Goal: Task Accomplishment & Management: Use online tool/utility

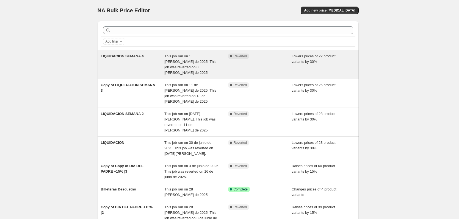
click at [156, 62] on div "LIQUIDACION SEMANA 4" at bounding box center [133, 65] width 64 height 22
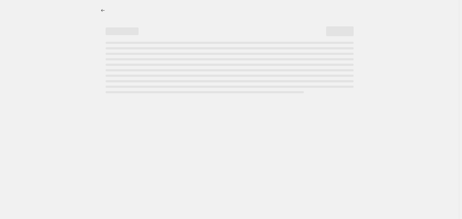
select select "percentage"
select select "pp"
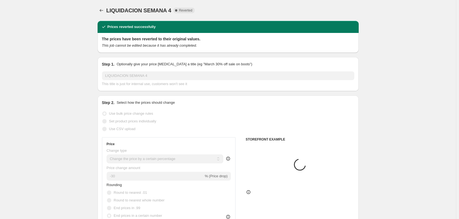
select select "collection"
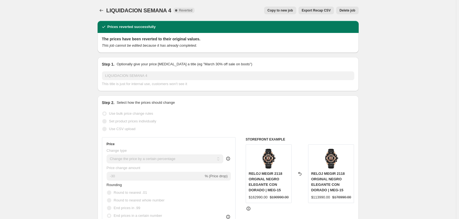
click at [278, 10] on span "Copy to new job" at bounding box center [280, 10] width 26 height 4
select select "percentage"
select select "pp"
select select "collection"
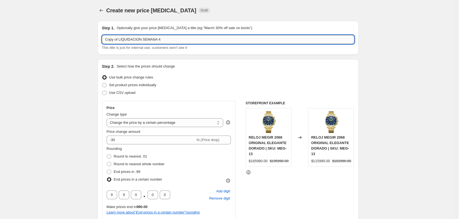
click at [162, 40] on input "Copy of LIQUIDACION SEMANA 4" at bounding box center [228, 39] width 252 height 9
type input "Copy of LIQUIDACION SEMANA 5"
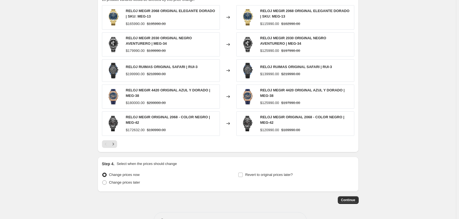
scroll to position [539, 0]
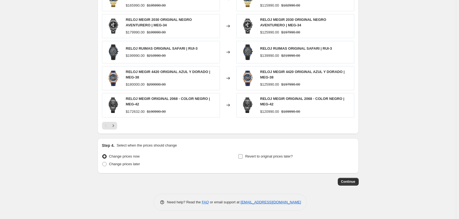
click at [245, 157] on label "Revert to original prices later?" at bounding box center [265, 157] width 55 height 8
click at [243, 157] on input "Revert to original prices later?" at bounding box center [240, 156] width 4 height 4
checkbox input "true"
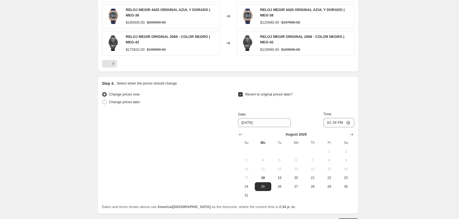
scroll to position [641, 0]
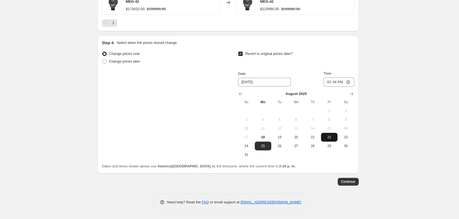
click at [331, 139] on span "22" at bounding box center [329, 137] width 12 height 4
type input "8/22/2025"
click at [342, 82] on input "14:34" at bounding box center [338, 82] width 31 height 9
click at [349, 80] on input "14:34" at bounding box center [338, 82] width 31 height 9
click at [351, 65] on div "Revert to original prices later?" at bounding box center [296, 58] width 116 height 16
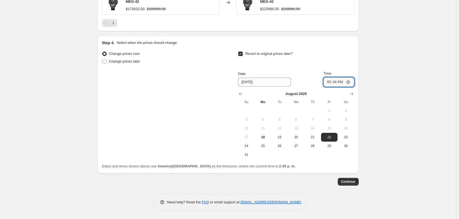
click at [342, 83] on input "17:34" at bounding box center [338, 82] width 31 height 9
click at [339, 83] on input "17:34" at bounding box center [338, 82] width 31 height 9
click at [343, 82] on input "17:34" at bounding box center [338, 82] width 31 height 9
click at [351, 82] on input "17:34" at bounding box center [338, 82] width 31 height 9
type input "17:00"
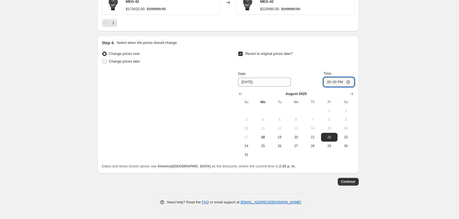
click at [351, 54] on div "Revert to original prices later?" at bounding box center [296, 58] width 116 height 16
click at [354, 179] on button "Continue" at bounding box center [348, 182] width 21 height 8
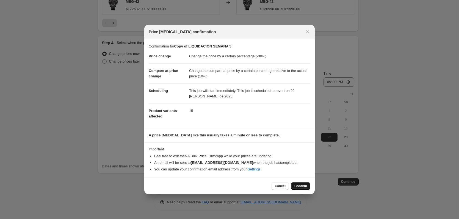
click at [304, 184] on span "Confirm" at bounding box center [300, 186] width 13 height 4
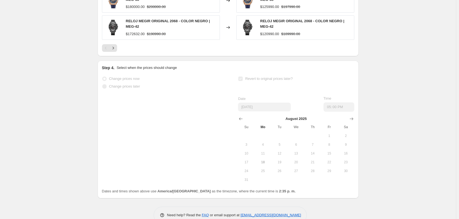
scroll to position [656, 0]
select select "percentage"
select select "pp"
select select "collection"
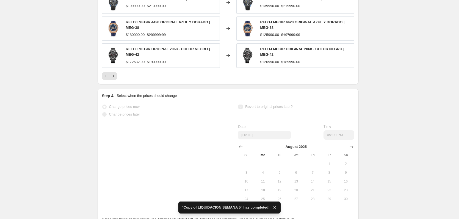
scroll to position [0, 0]
